Goal: Information Seeking & Learning: Compare options

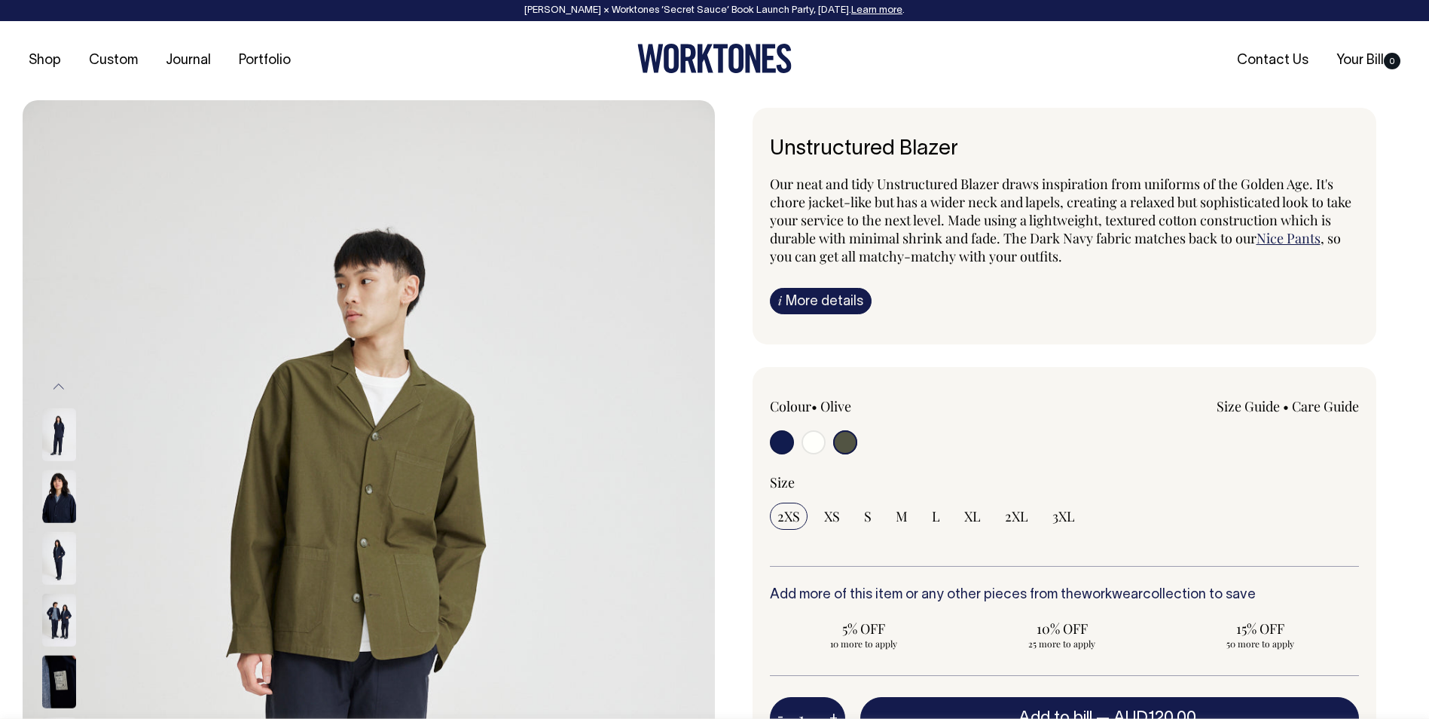
select select "Olive"
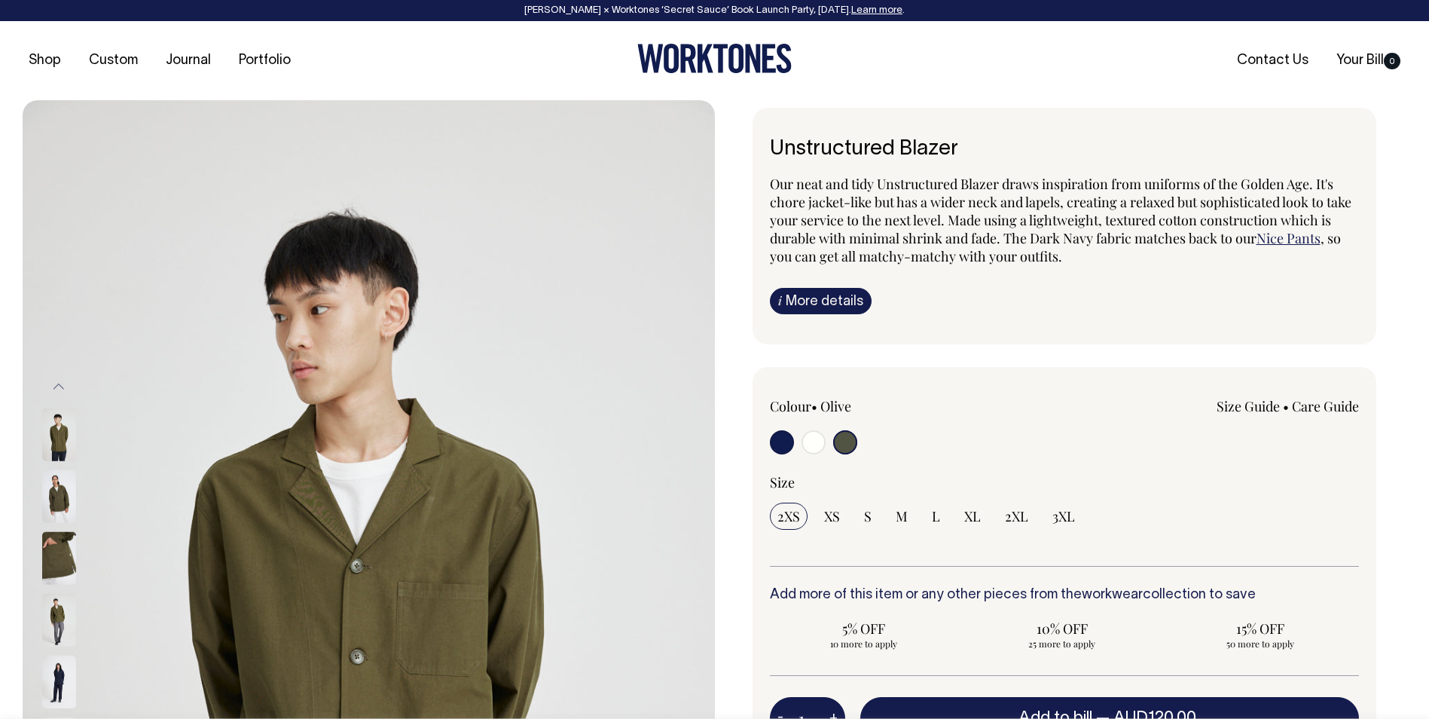
click at [816, 443] on input "radio" at bounding box center [814, 442] width 24 height 24
radio input "true"
radio input "false"
radio input "true"
select select "Off-White"
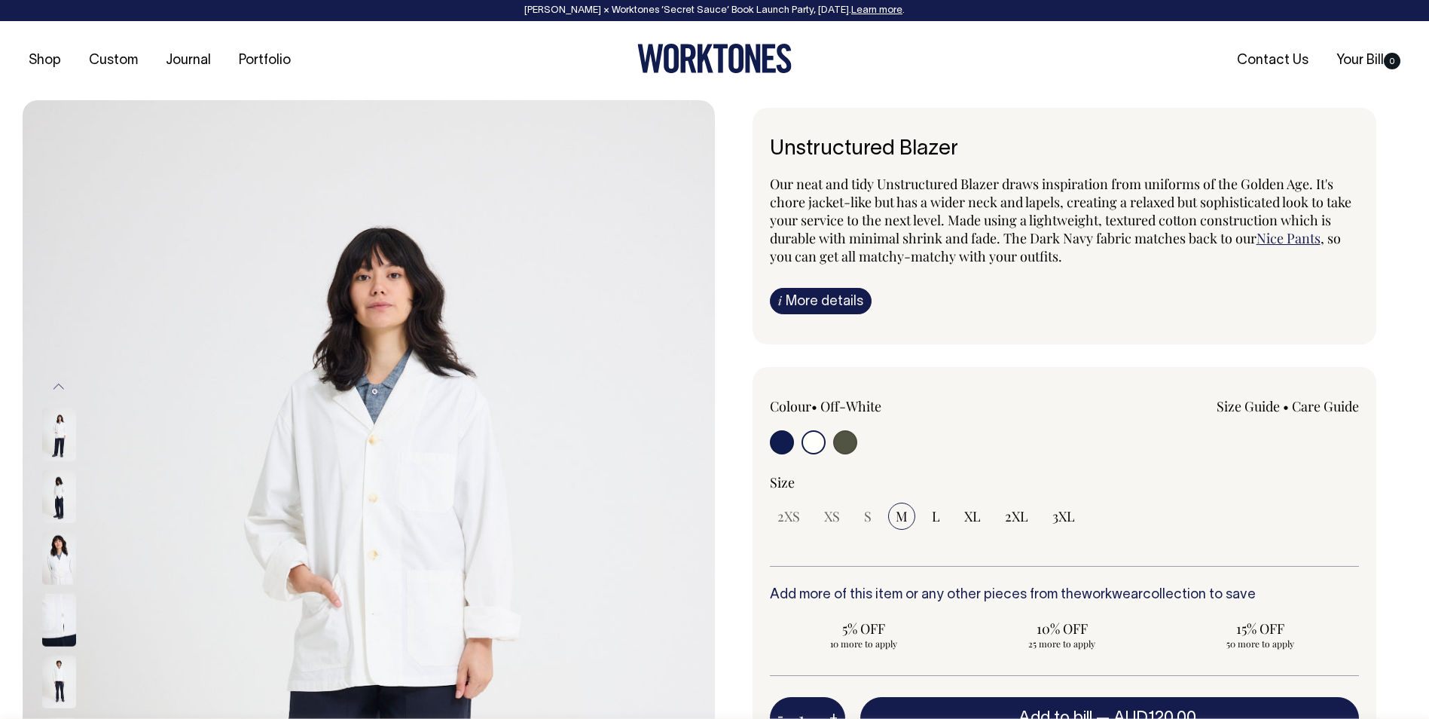
click at [771, 445] on input "radio" at bounding box center [782, 442] width 24 height 24
radio input "true"
select select "Dark Navy"
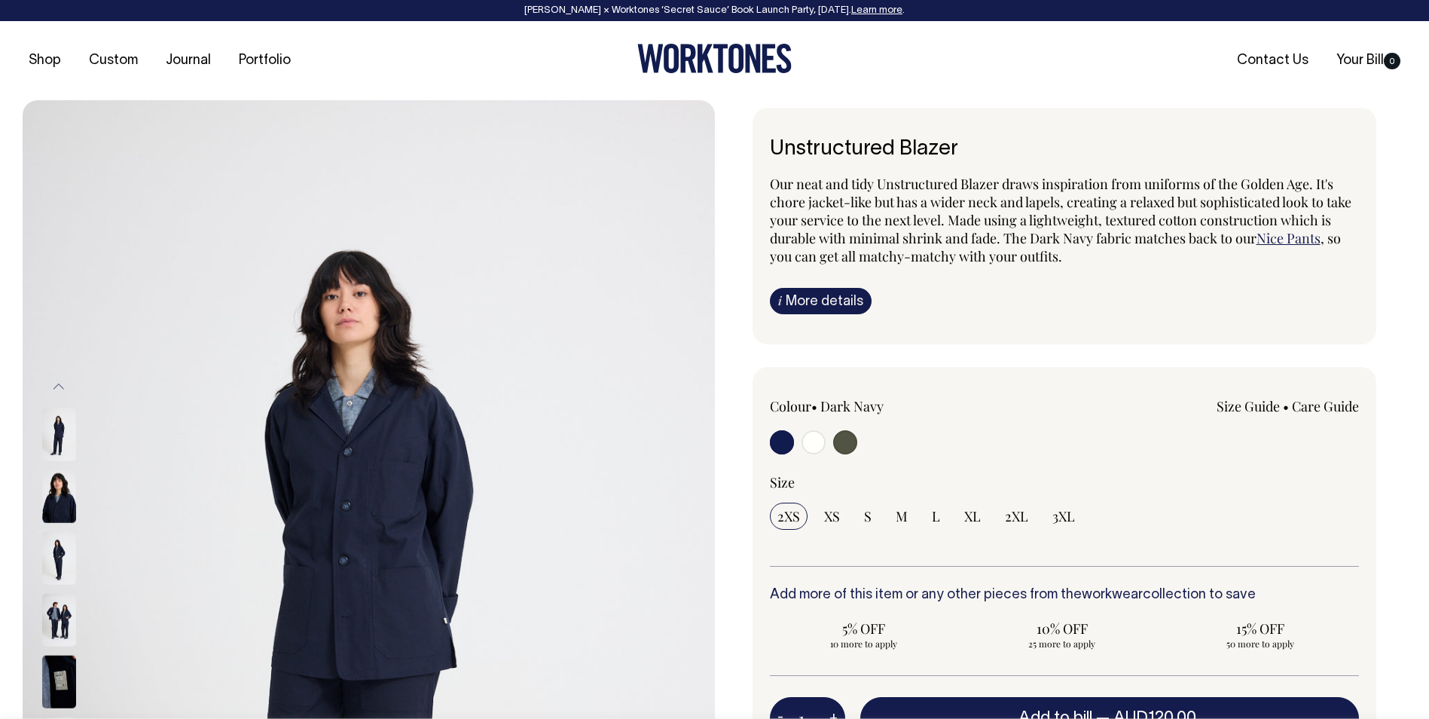
click at [844, 442] on input "radio" at bounding box center [845, 442] width 24 height 24
radio input "true"
select select "Olive"
